Goal: Information Seeking & Learning: Learn about a topic

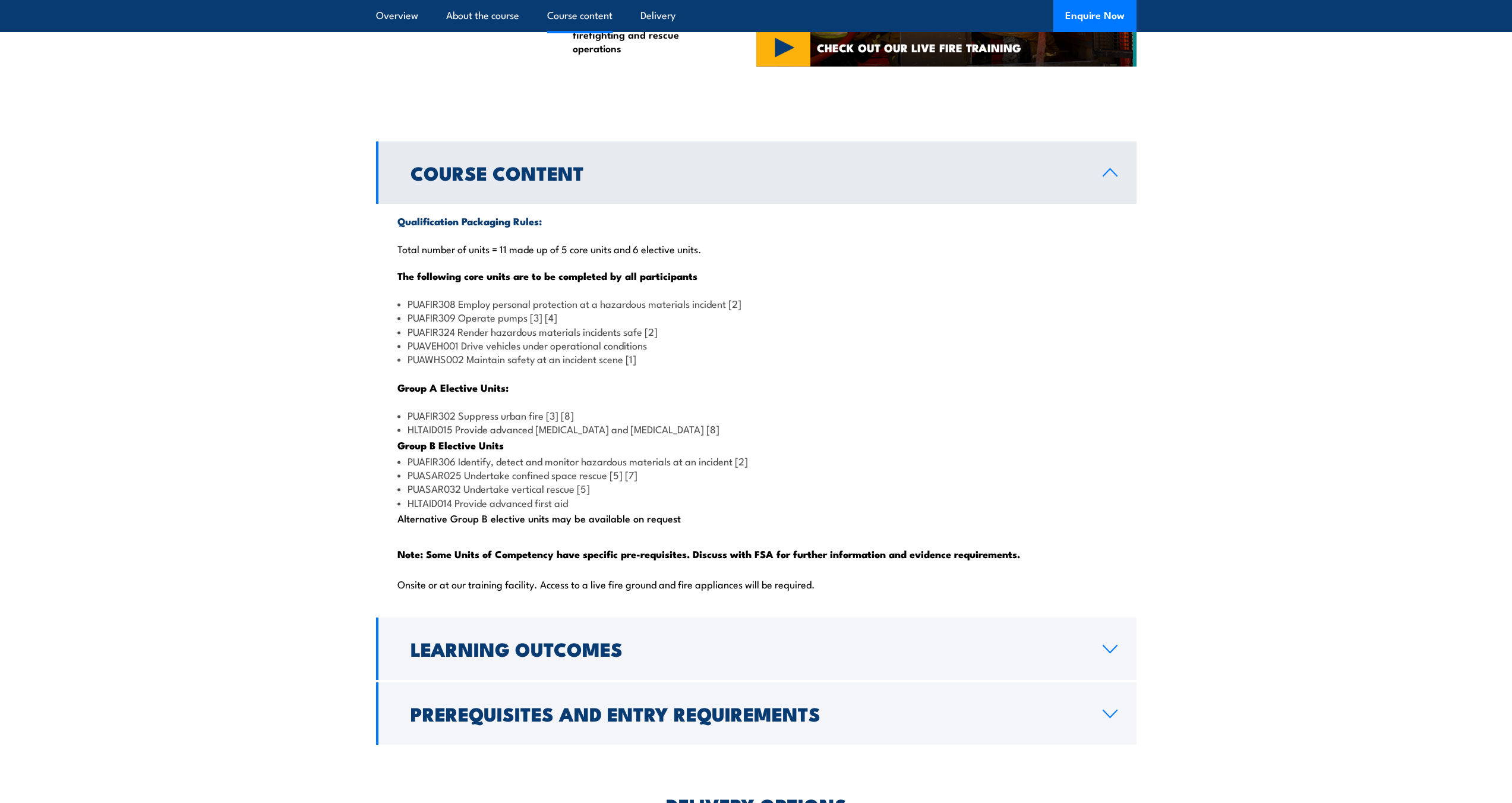
scroll to position [1070, 0]
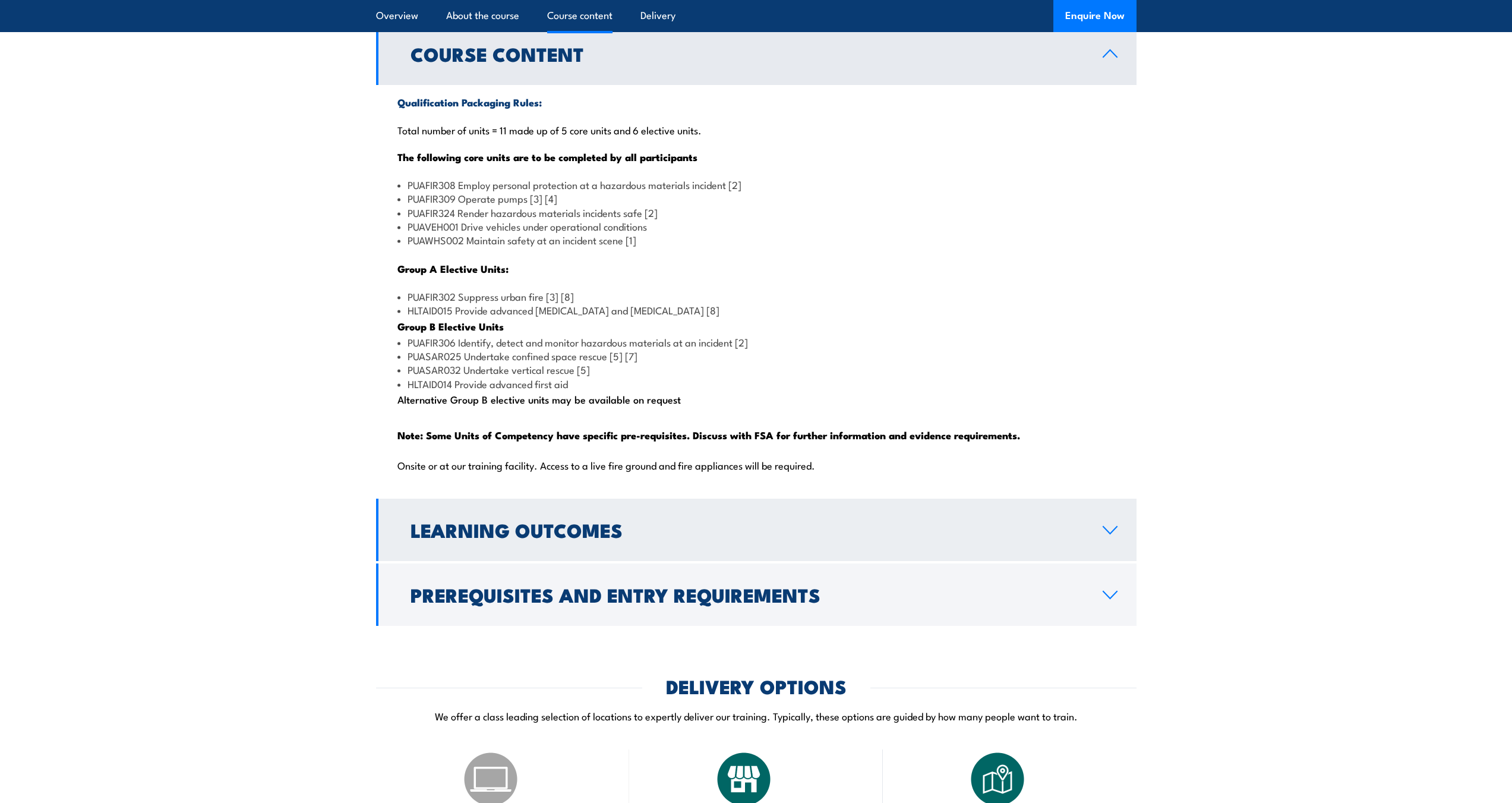
click at [701, 544] on link "Learning Outcomes" at bounding box center [756, 530] width 760 height 63
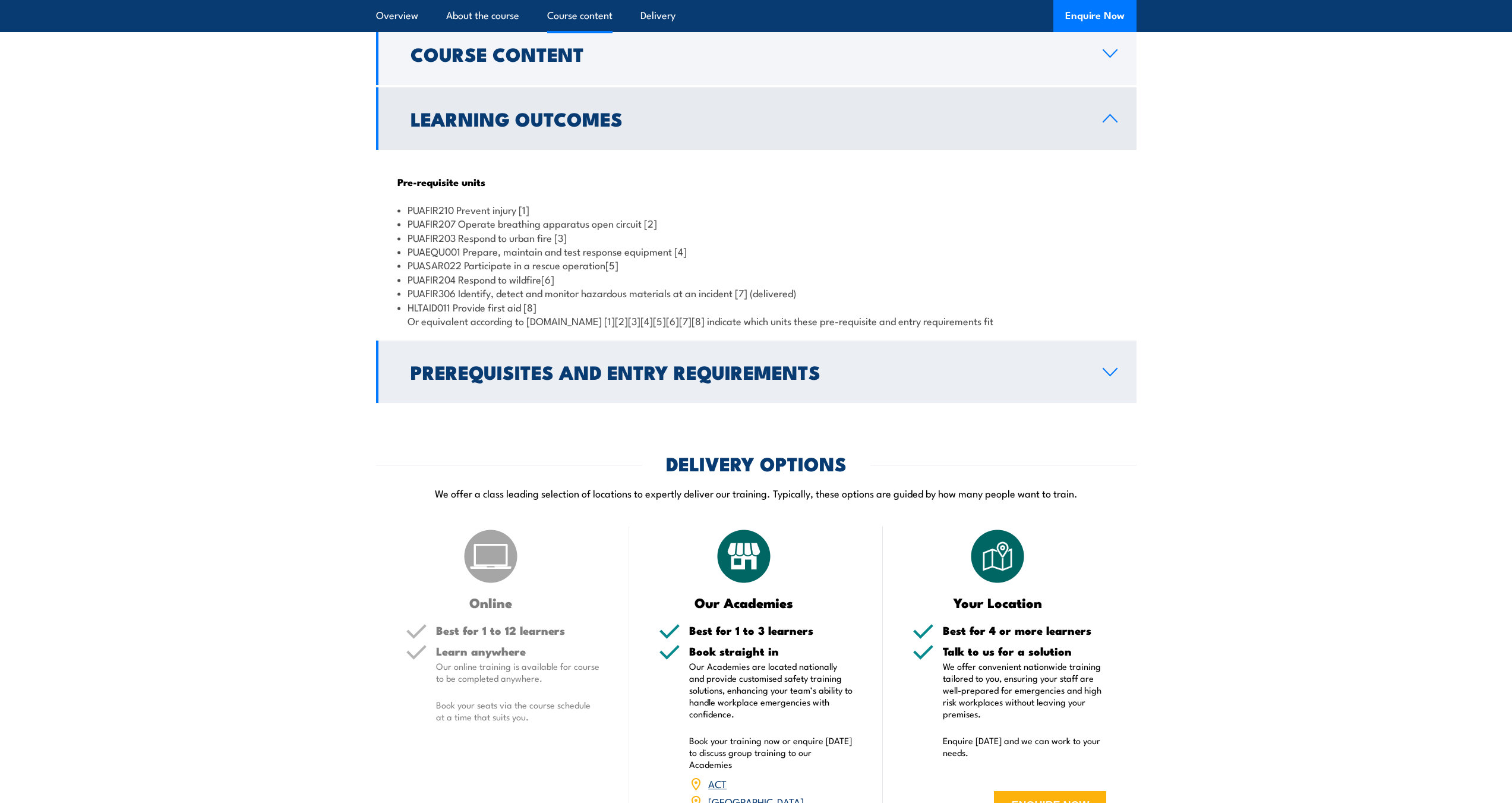
click at [645, 380] on h2 "Prerequisites and Entry Requirements" at bounding box center [747, 371] width 673 height 17
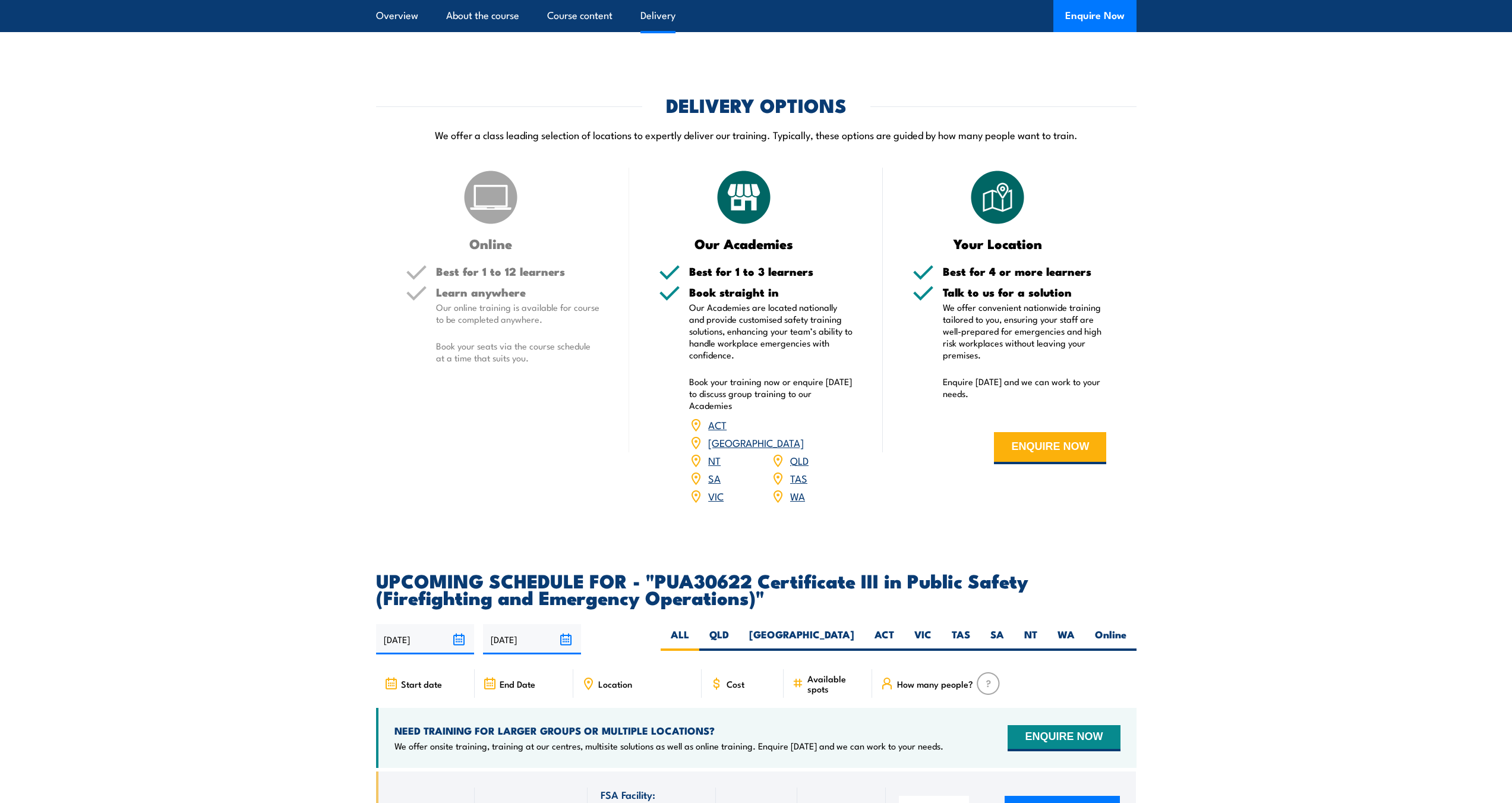
scroll to position [1545, 0]
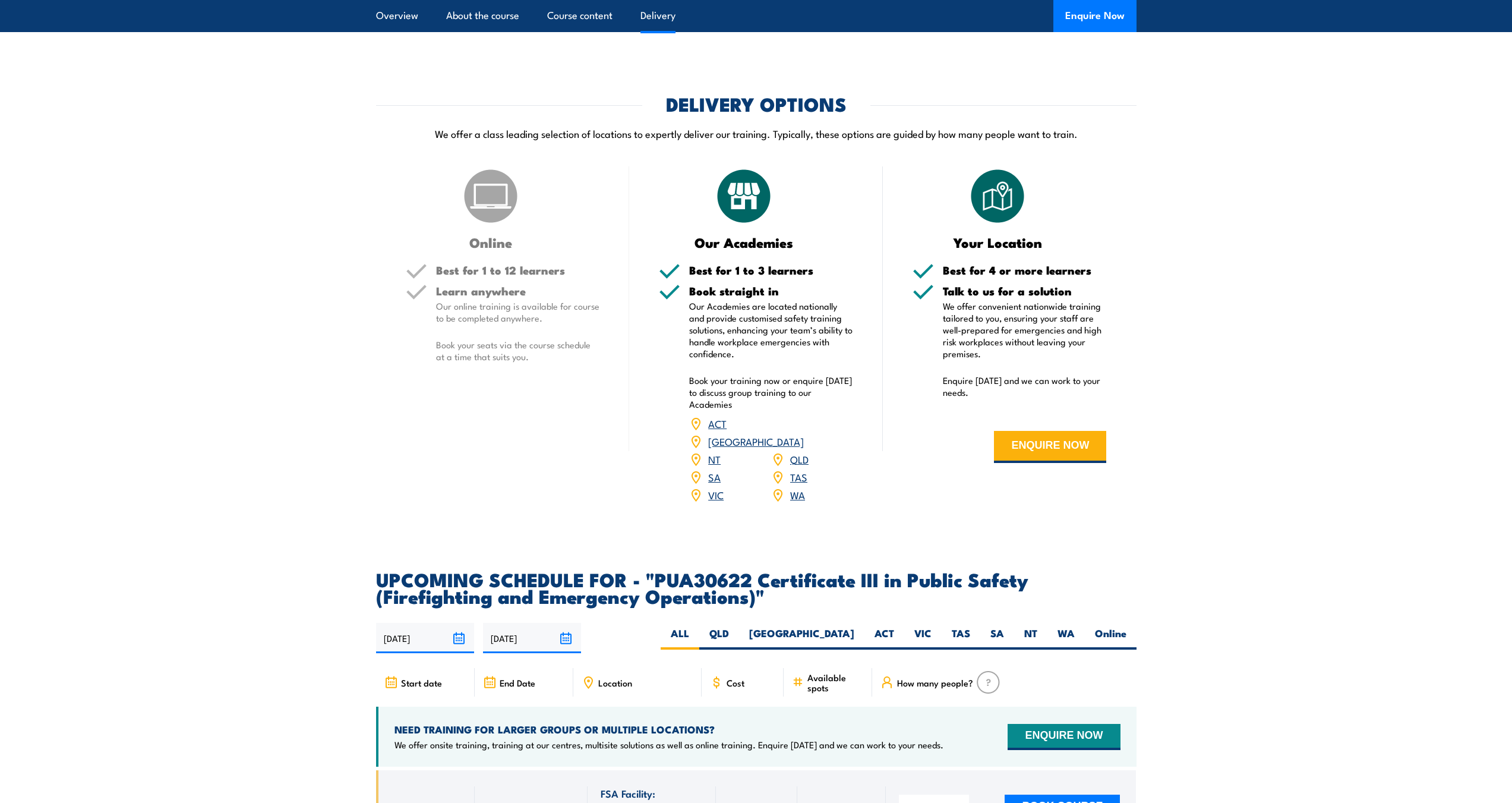
click at [542, 421] on div "Online Best for 1 to 12 learners Learn anywhere Our online training is availabl…" at bounding box center [502, 343] width 253 height 353
click at [490, 363] on p "Book your seats via the course schedule at a time that suits you." at bounding box center [518, 351] width 164 height 24
click at [489, 363] on p "Book your seats via the course schedule at a time that suits you." at bounding box center [518, 351] width 164 height 24
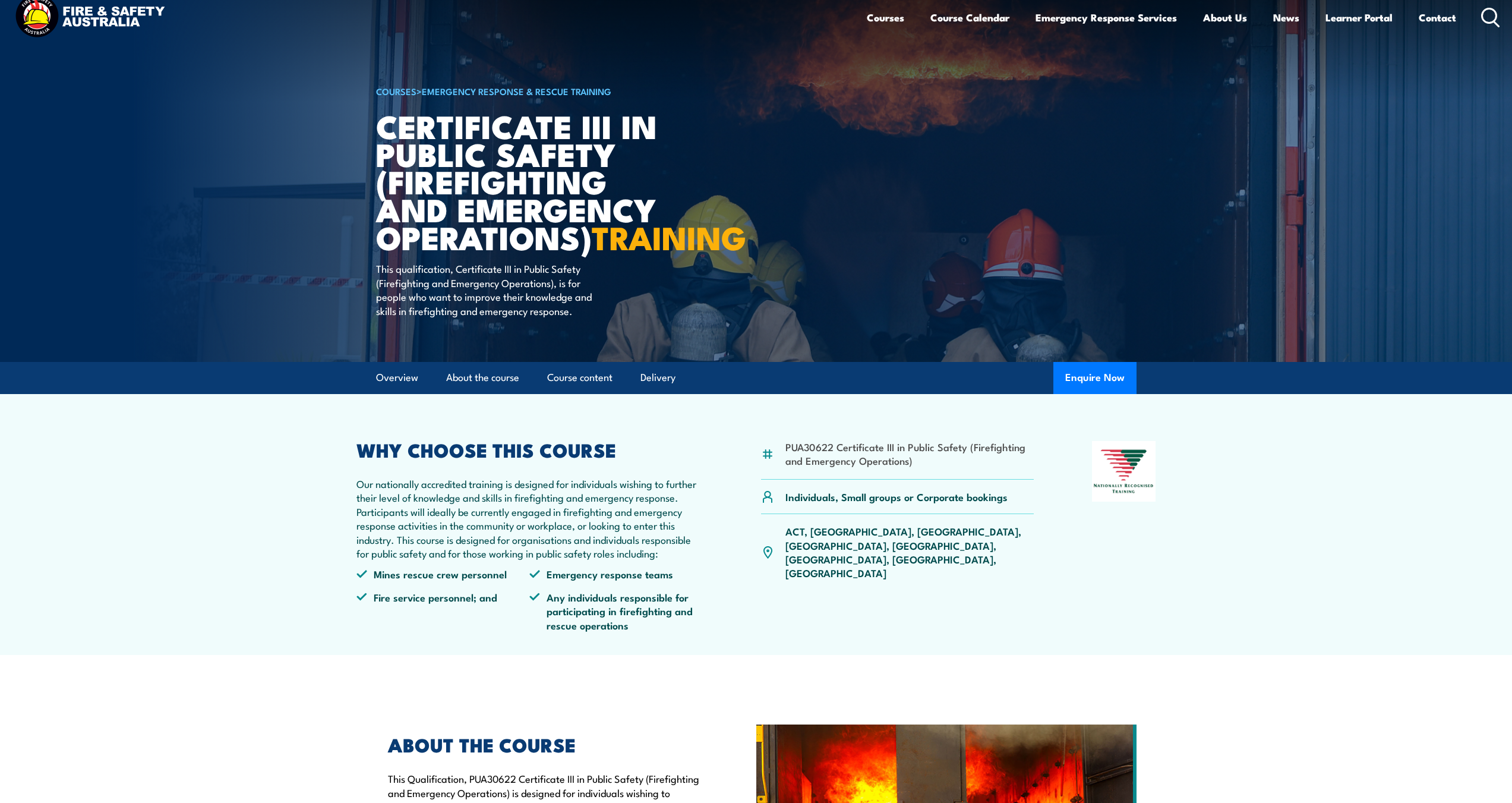
scroll to position [0, 0]
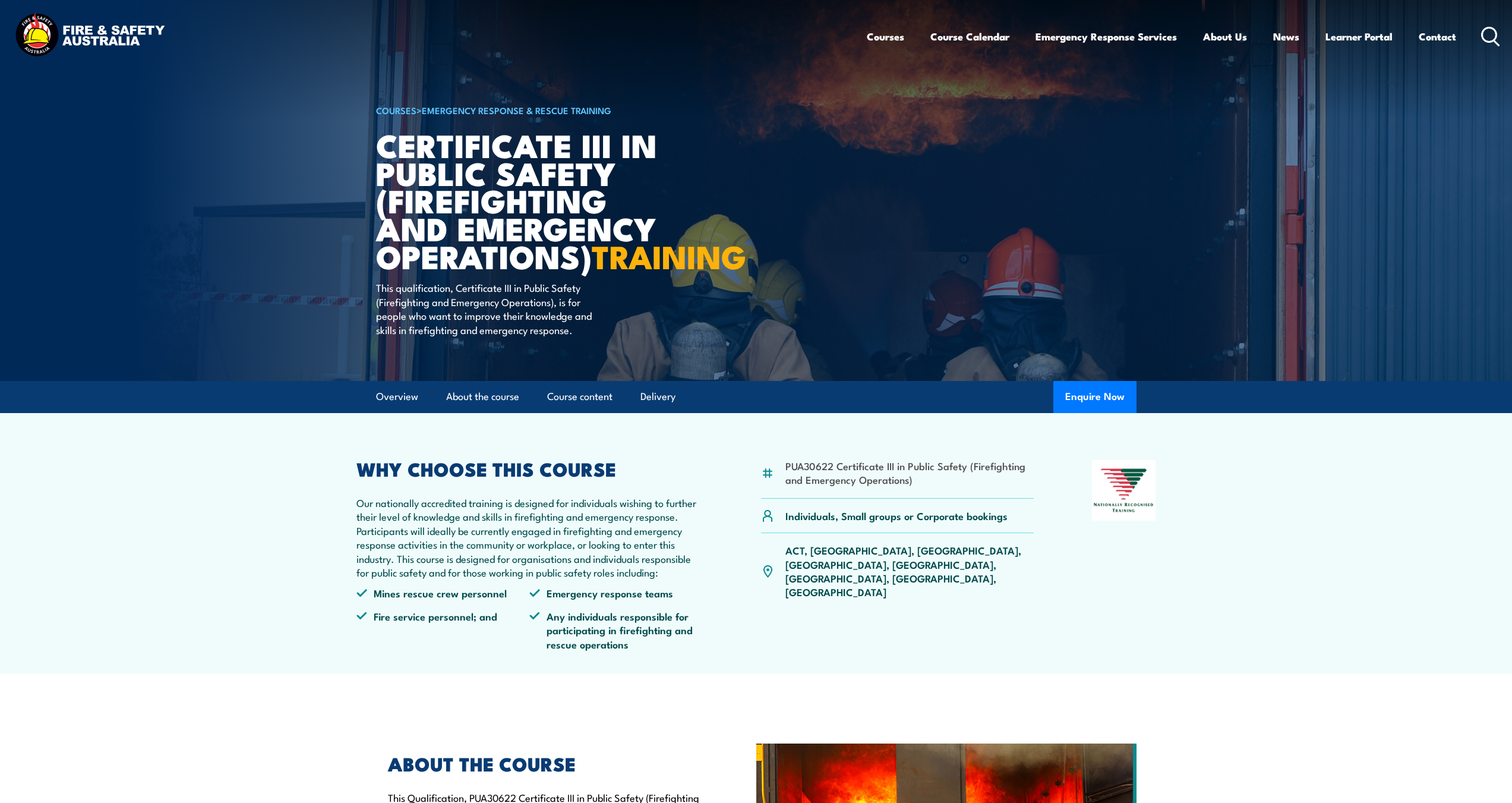
scroll to position [357, 0]
